Goal: Find specific page/section: Find specific page/section

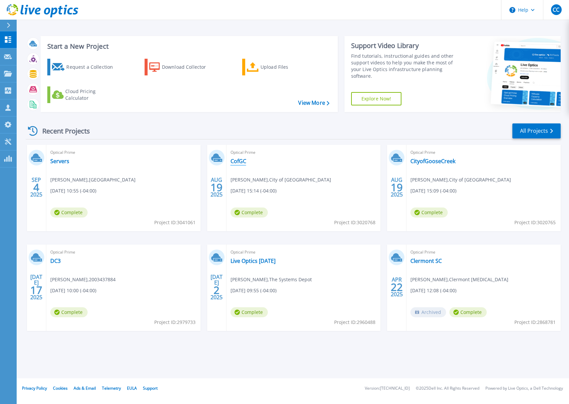
click at [238, 158] on link "CofGC" at bounding box center [239, 161] width 16 height 7
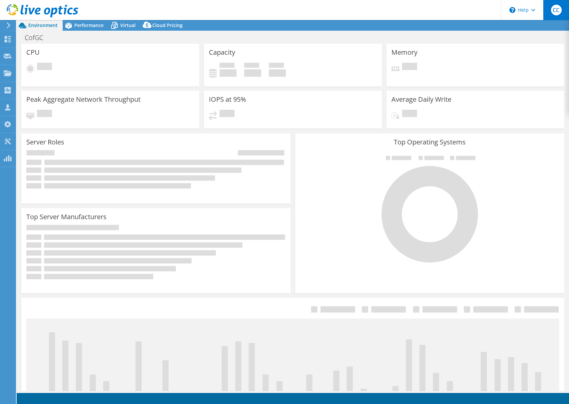
select select "USD"
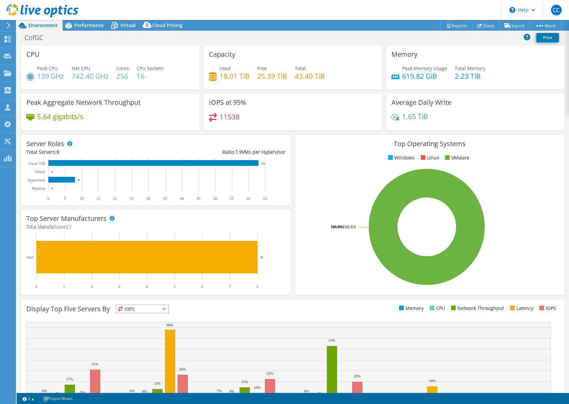
click at [369, 38] on div "CofGC Print" at bounding box center [293, 37] width 553 height 12
click at [43, 26] on span "Environment" at bounding box center [42, 25] width 29 height 6
click at [31, 8] on icon at bounding box center [43, 11] width 72 height 14
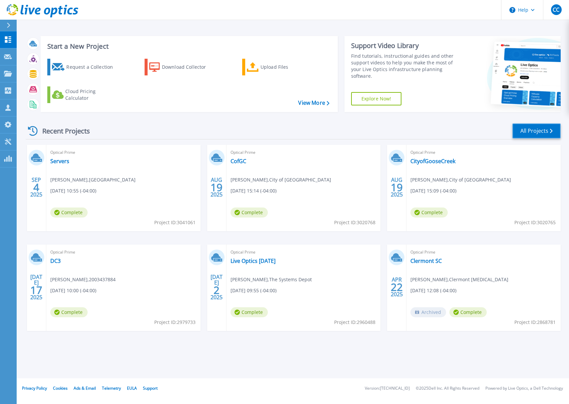
click at [535, 131] on link "All Projects" at bounding box center [537, 130] width 48 height 15
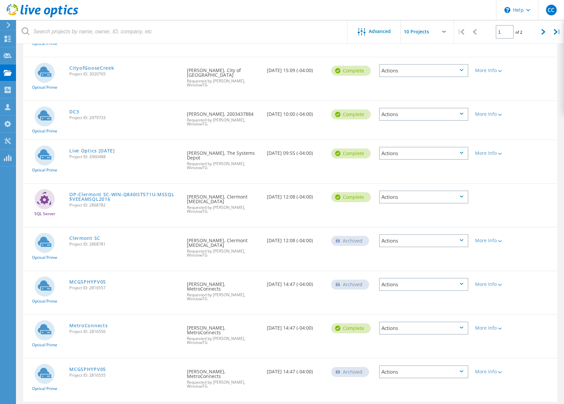
scroll to position [154, 0]
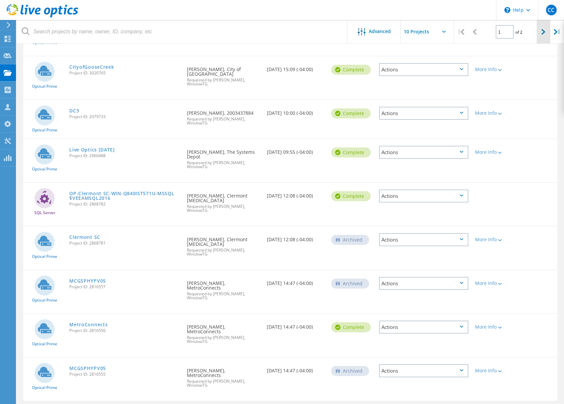
click at [544, 31] on icon at bounding box center [544, 32] width 4 height 6
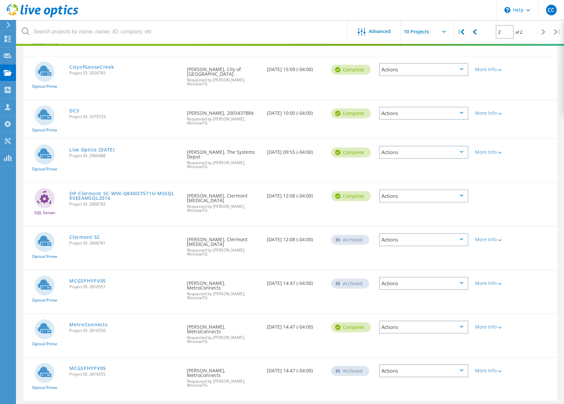
scroll to position [18, 0]
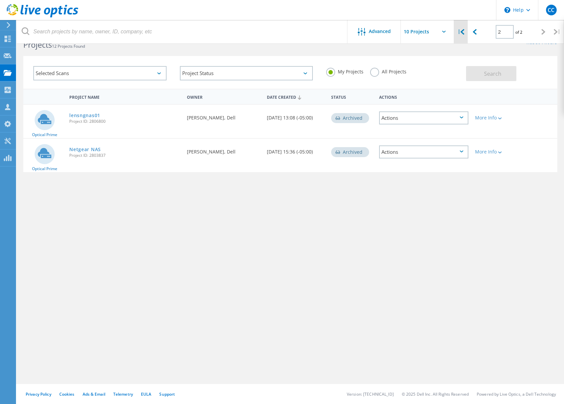
click at [460, 33] on div "|" at bounding box center [461, 32] width 14 height 24
type input "1"
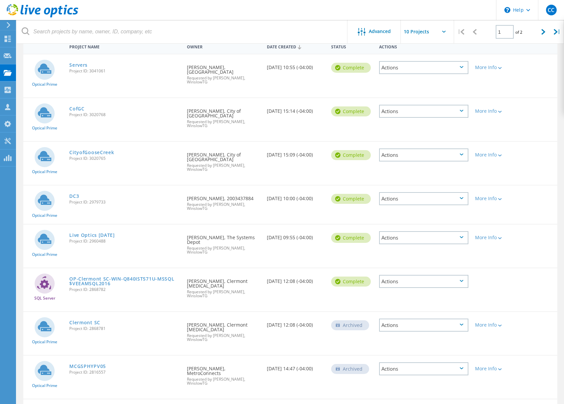
scroll to position [0, 0]
